Goal: Check status: Check status

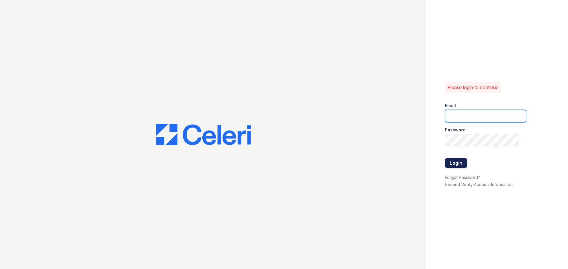
type input "arriveodentonsouth@trinity-pm.com"
click at [453, 162] on button "Login" at bounding box center [456, 162] width 22 height 9
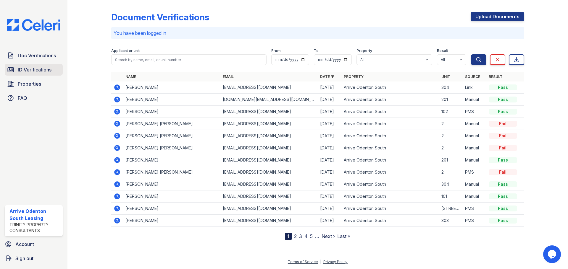
click at [30, 72] on span "ID Verifications" at bounding box center [35, 69] width 34 height 7
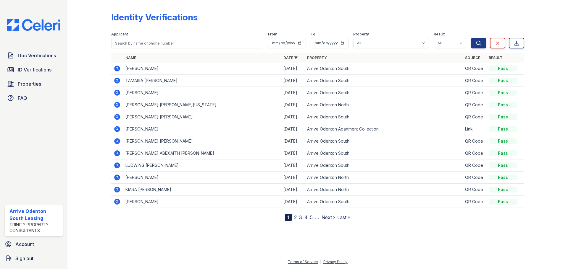
click at [117, 166] on icon at bounding box center [116, 164] width 1 height 1
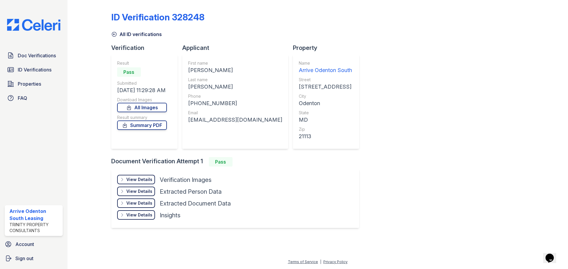
click at [141, 179] on div "View Details" at bounding box center [139, 180] width 26 height 6
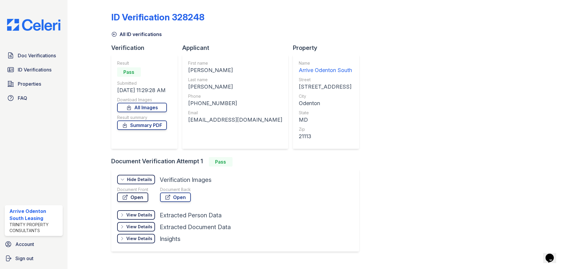
click at [133, 198] on link "Open" at bounding box center [132, 197] width 31 height 9
click at [116, 39] on div "ID Verification 328248 All ID verifications Verification Result Pass Submitted …" at bounding box center [317, 131] width 413 height 258
click at [115, 34] on icon at bounding box center [114, 34] width 6 height 6
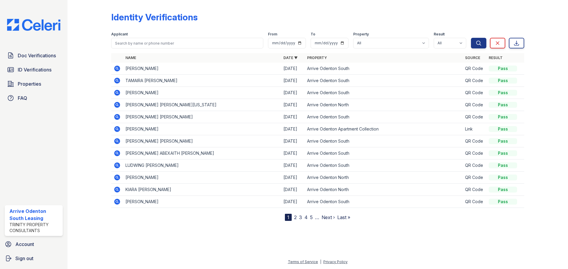
click at [117, 154] on icon at bounding box center [117, 153] width 7 height 7
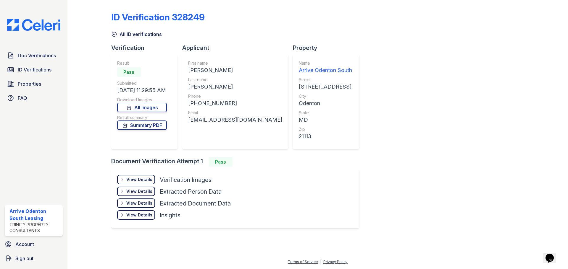
click at [137, 177] on div "View Details" at bounding box center [139, 180] width 26 height 6
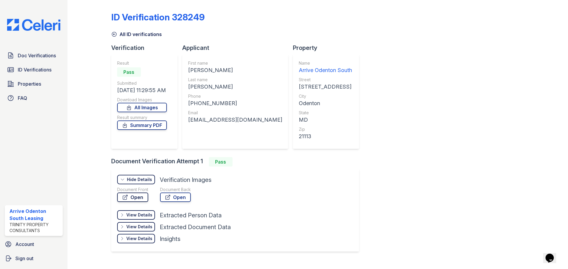
click at [129, 199] on link "Open" at bounding box center [132, 197] width 31 height 9
click at [118, 33] on link "All ID verifications" at bounding box center [136, 34] width 51 height 7
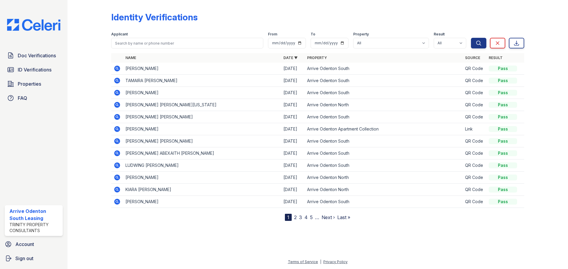
click at [119, 141] on icon at bounding box center [117, 141] width 6 height 6
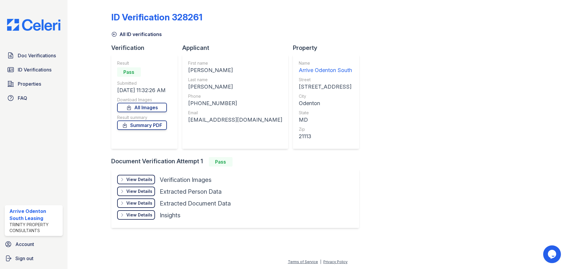
click at [137, 178] on div "View Details" at bounding box center [139, 180] width 26 height 6
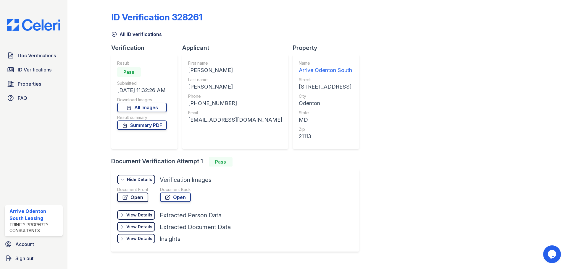
click at [140, 198] on link "Open" at bounding box center [132, 197] width 31 height 9
